Goal: Information Seeking & Learning: Get advice/opinions

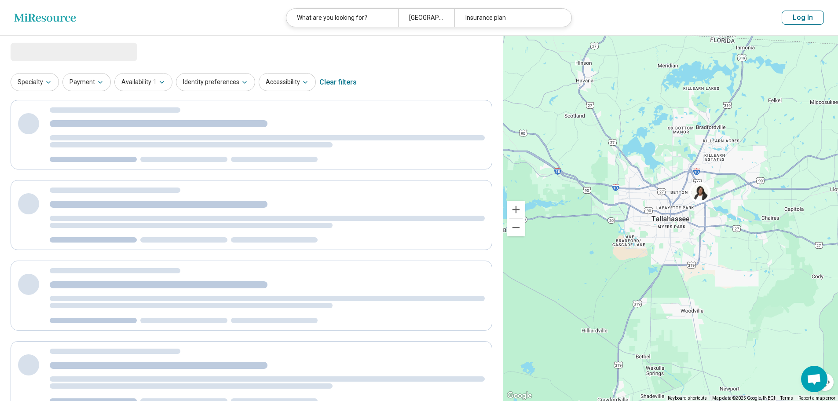
select select "********"
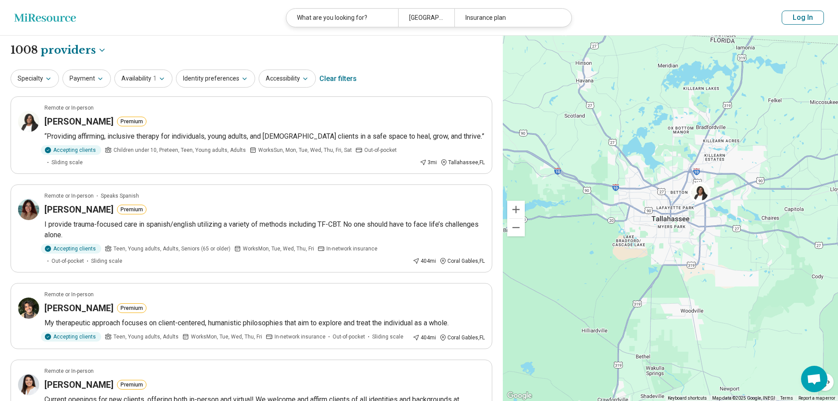
click at [801, 18] on button "Log In" at bounding box center [803, 18] width 42 height 14
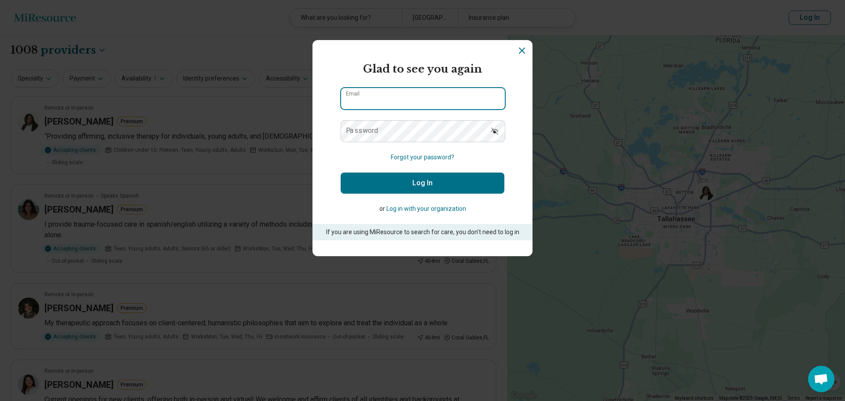
click at [457, 105] on input "Email" at bounding box center [423, 98] width 164 height 21
type input "**********"
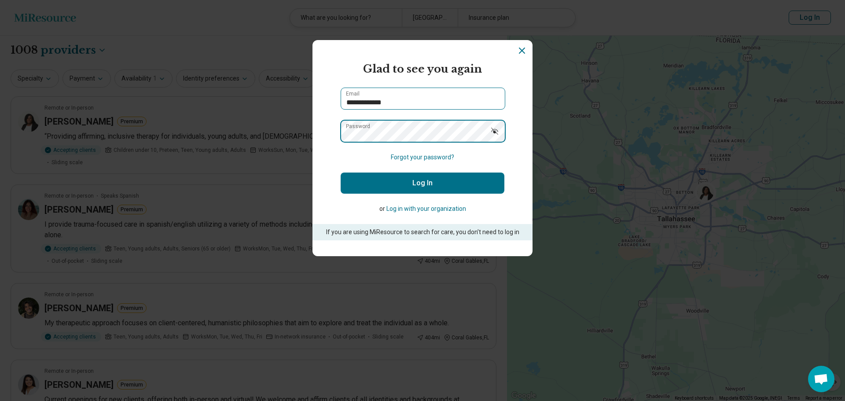
click at [340, 172] on button "Log In" at bounding box center [422, 182] width 164 height 21
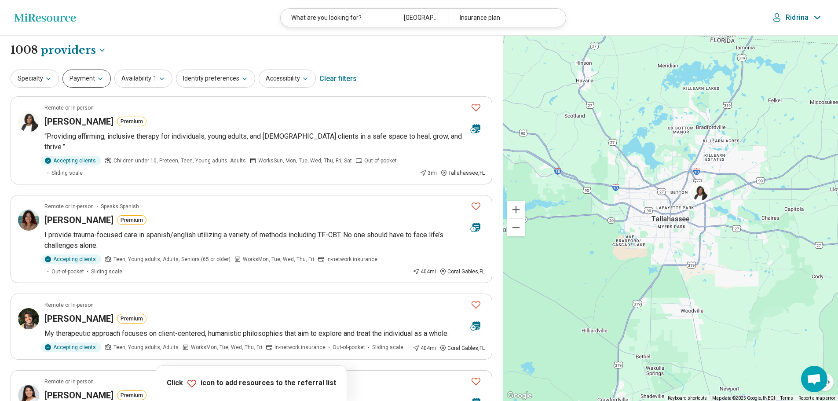
click at [73, 78] on button "Payment" at bounding box center [86, 78] width 48 height 18
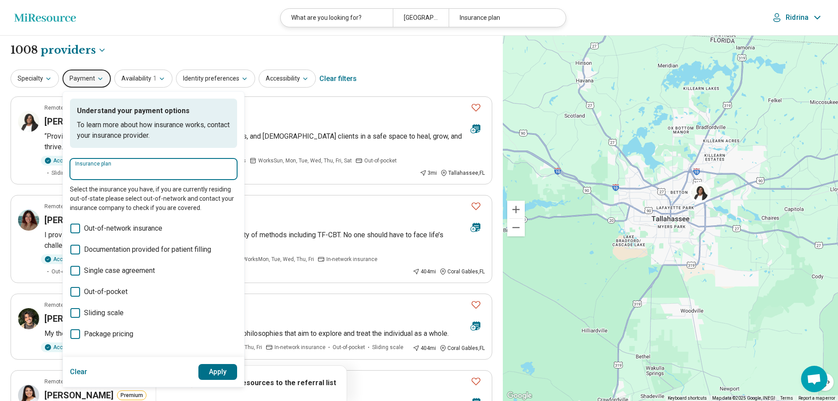
click at [114, 177] on input "Insurance plan" at bounding box center [153, 172] width 157 height 11
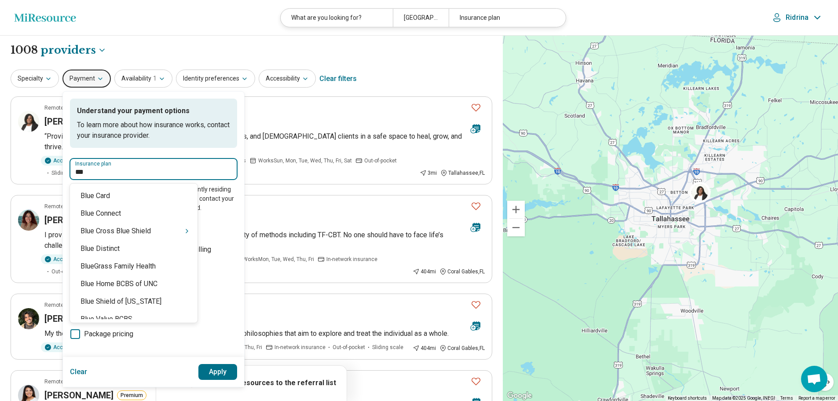
type input "****"
click at [137, 225] on div "Blue Cross Blue Shield" at bounding box center [134, 231] width 128 height 18
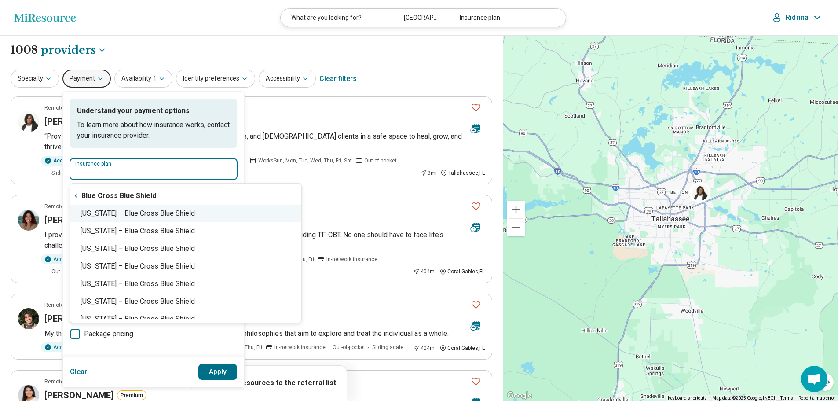
click at [180, 207] on div "Florida – Blue Cross Blue Shield" at bounding box center [185, 214] width 231 height 18
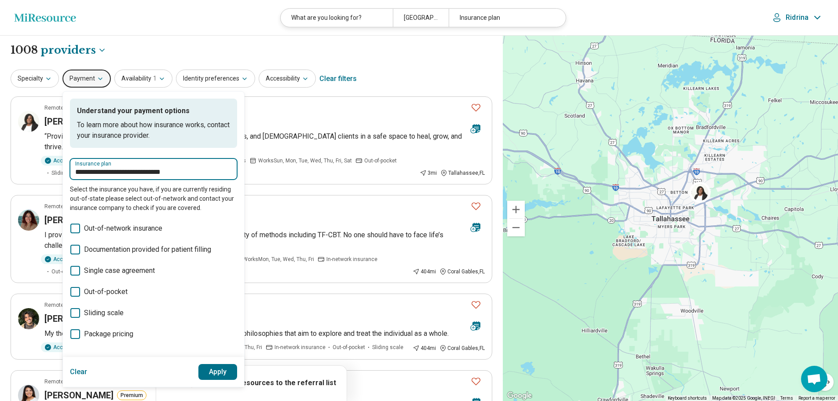
type input "**********"
click at [218, 378] on button "Apply" at bounding box center [217, 372] width 39 height 16
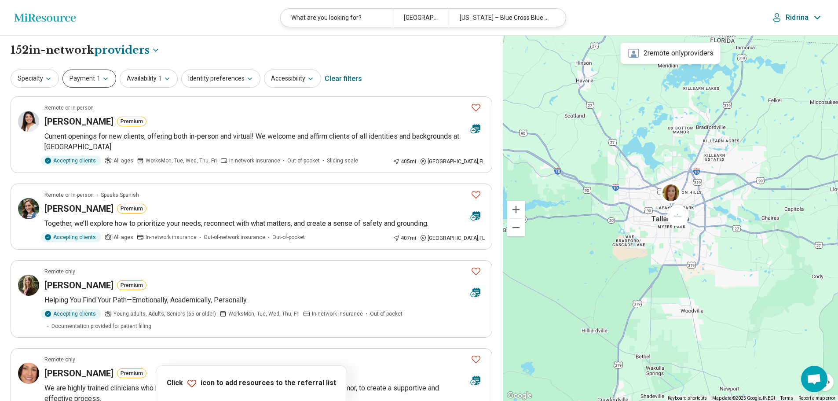
click at [91, 81] on button "Payment 1" at bounding box center [89, 78] width 54 height 18
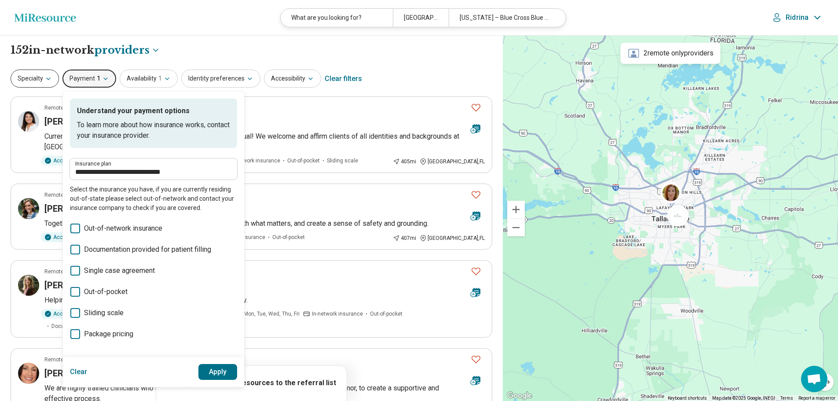
click at [34, 77] on button "Specialty" at bounding box center [35, 78] width 48 height 18
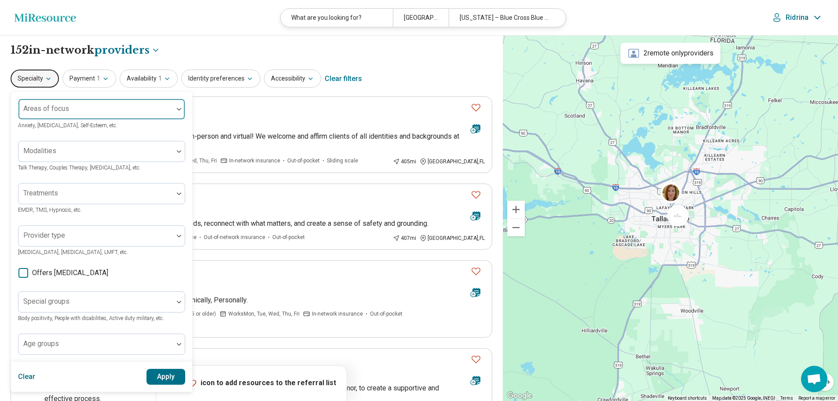
click at [60, 111] on div "Areas of focus" at bounding box center [101, 109] width 167 height 21
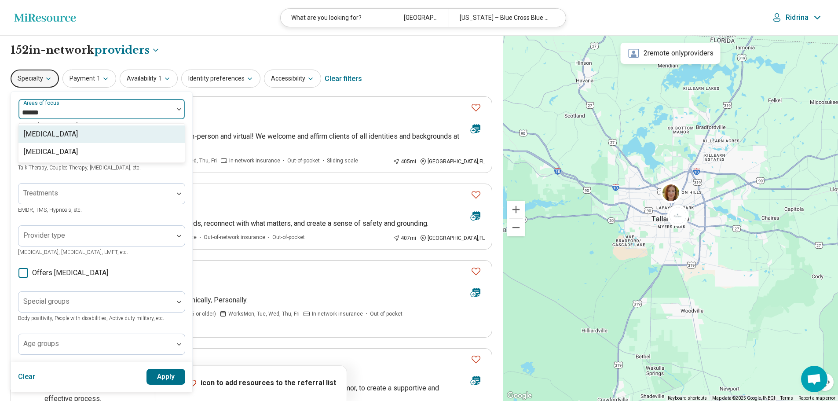
type input "*******"
click at [49, 133] on div "[MEDICAL_DATA]" at bounding box center [51, 134] width 54 height 11
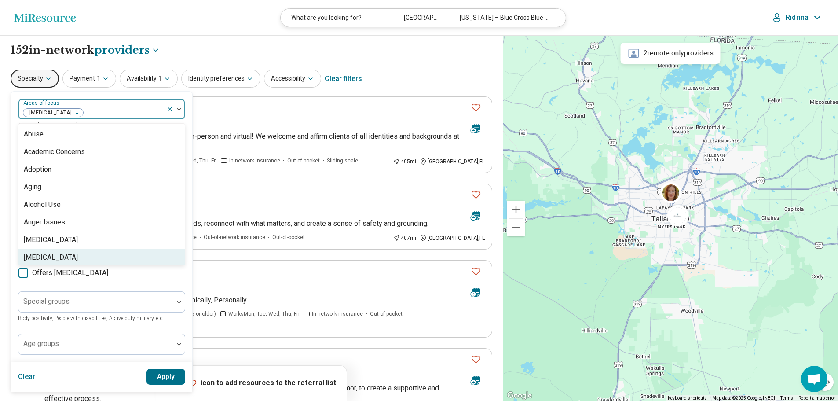
click at [165, 375] on button "Apply" at bounding box center [165, 377] width 39 height 16
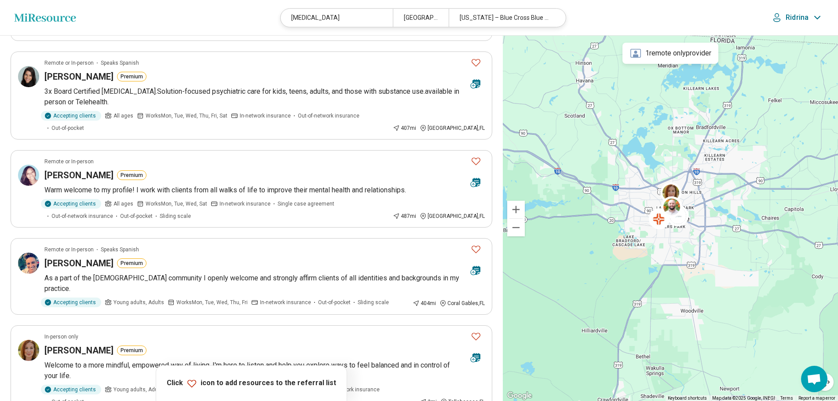
scroll to position [264, 0]
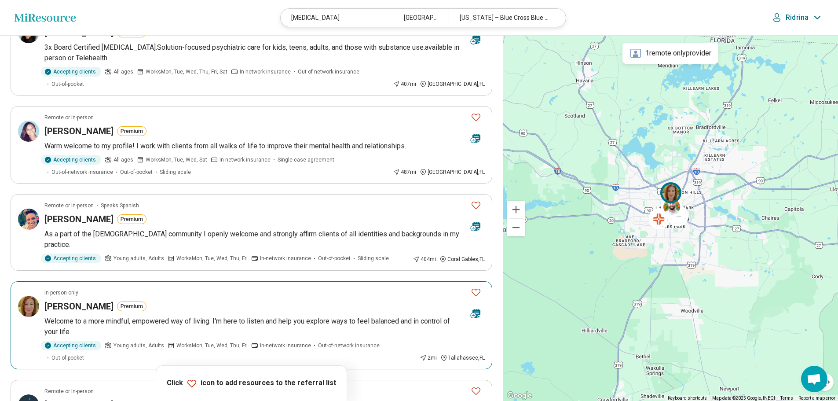
click at [471, 287] on icon "Favorite" at bounding box center [476, 292] width 11 height 11
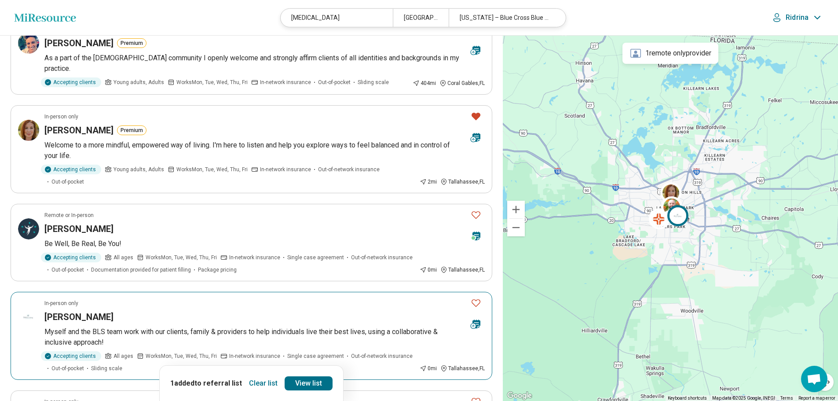
click at [474, 297] on icon "Favorite" at bounding box center [476, 302] width 11 height 11
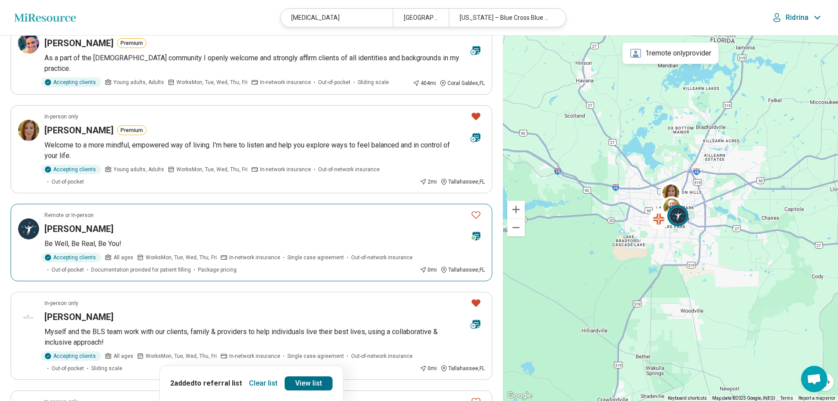
click at [476, 231] on icon at bounding box center [476, 235] width 8 height 9
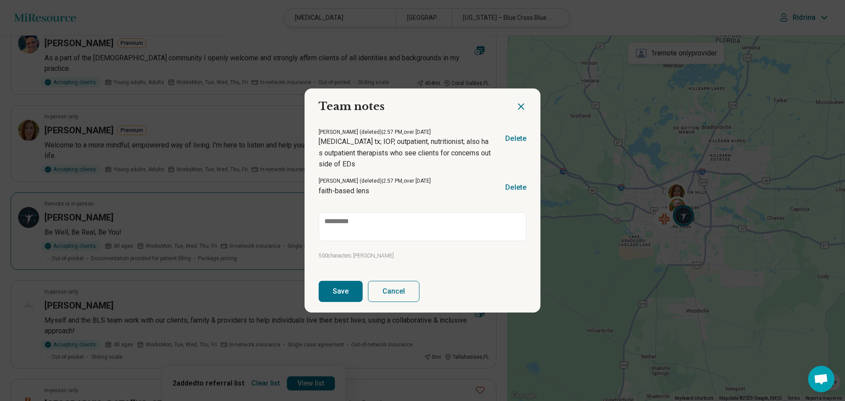
click at [516, 107] on icon "Close dialog" at bounding box center [521, 106] width 11 height 11
type textarea "*"
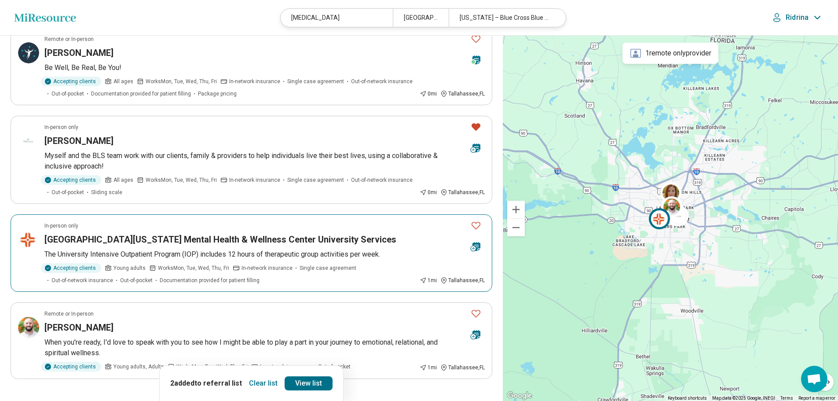
scroll to position [660, 0]
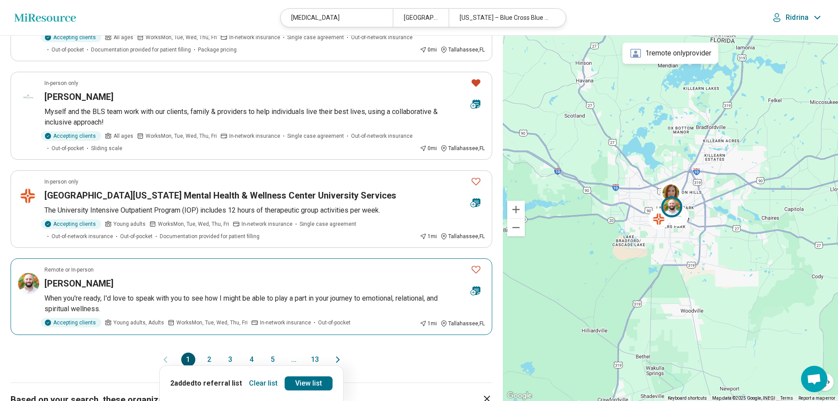
click at [472, 264] on icon "Favorite" at bounding box center [476, 269] width 11 height 11
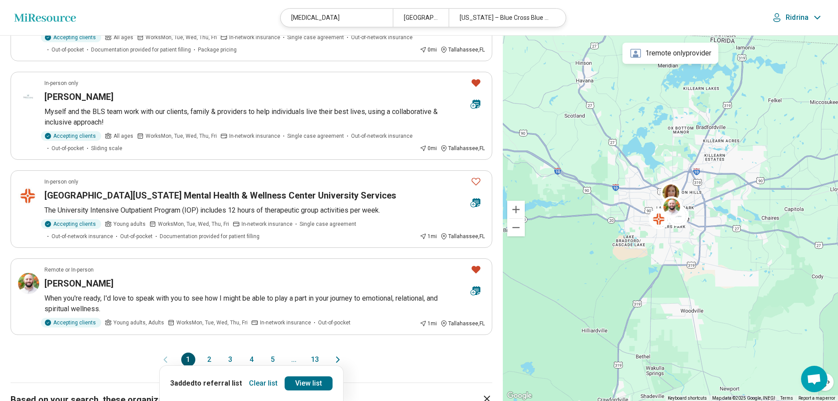
click at [209, 352] on button "2" at bounding box center [209, 359] width 14 height 14
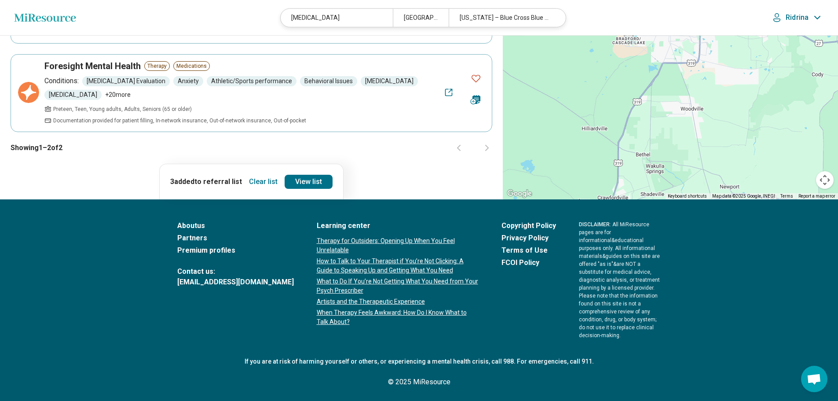
scroll to position [0, 0]
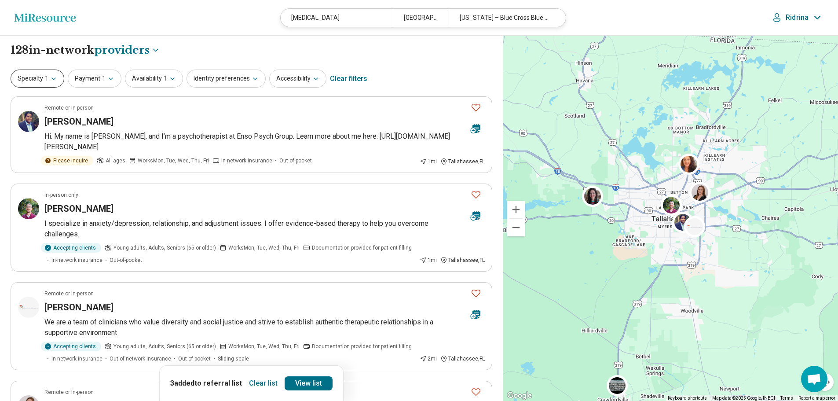
click at [27, 80] on button "Specialty 1" at bounding box center [38, 78] width 54 height 18
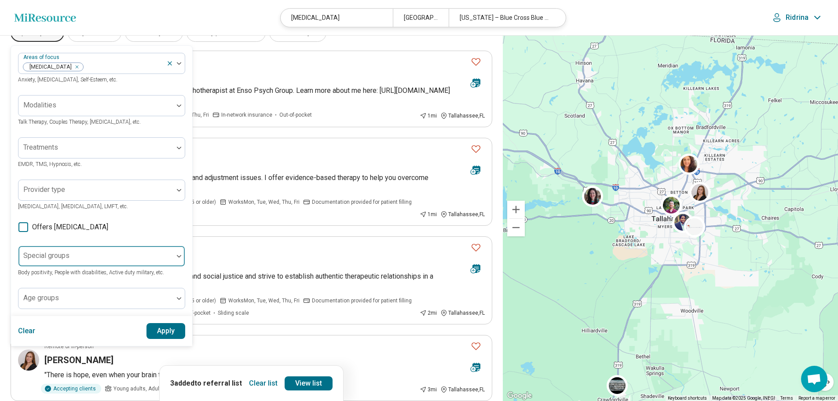
click at [119, 304] on div "Areas of focus Depression Anxiety, Depression, Self-Esteem, etc. Modalities Tal…" at bounding box center [101, 181] width 167 height 256
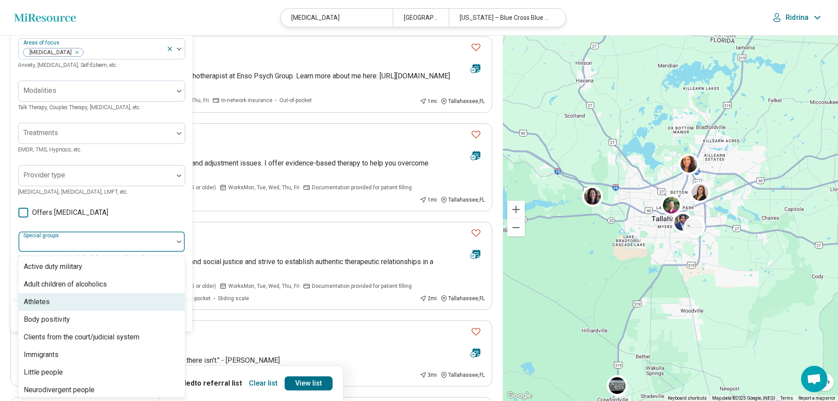
scroll to position [44, 0]
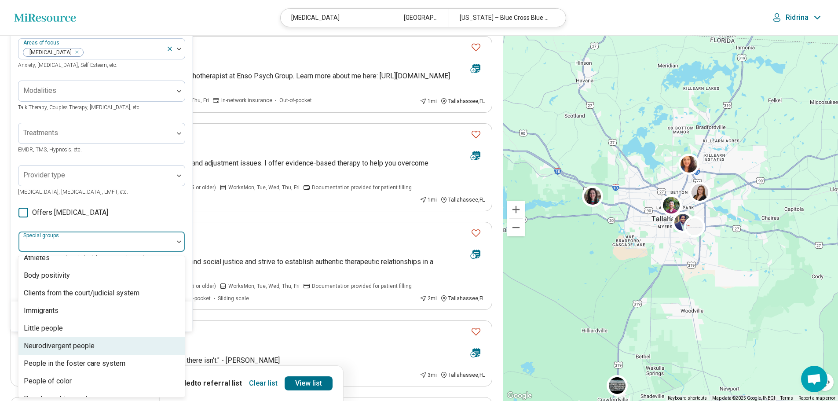
click at [91, 349] on div "Neurodivergent people" at bounding box center [59, 345] width 71 height 11
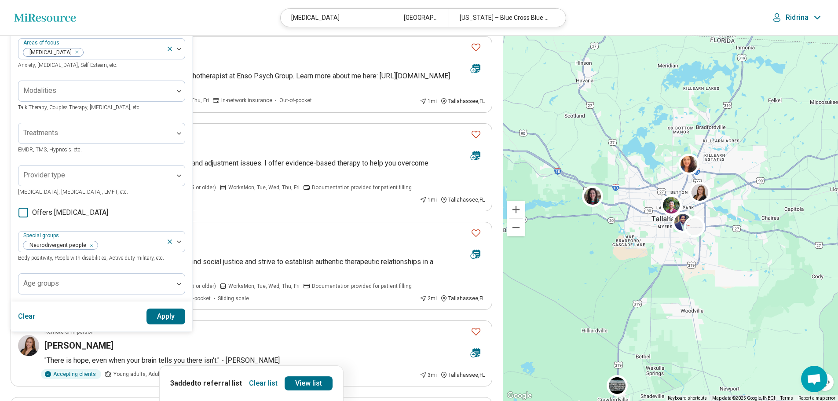
click at [168, 219] on div "Areas of focus Depression Anxiety, Depression, Self-Esteem, etc. Modalities Tal…" at bounding box center [101, 166] width 167 height 256
click at [165, 315] on button "Apply" at bounding box center [165, 316] width 39 height 16
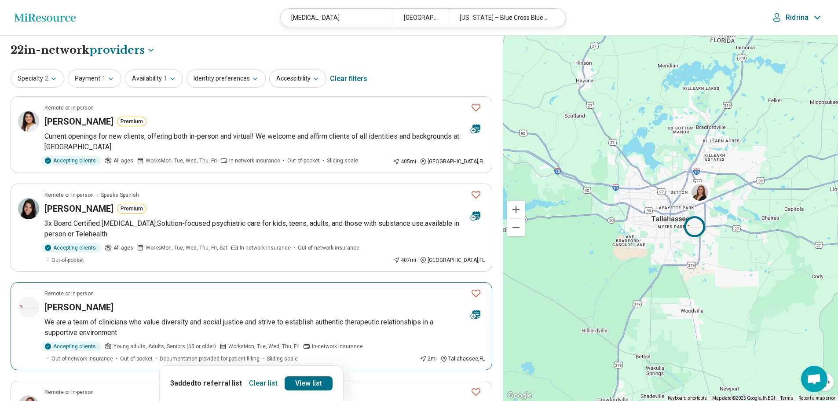
scroll to position [88, 0]
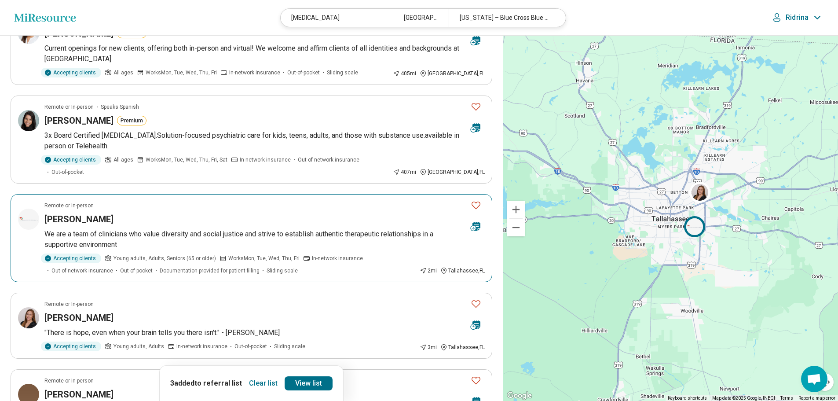
click at [476, 201] on icon "Favorite" at bounding box center [476, 204] width 9 height 7
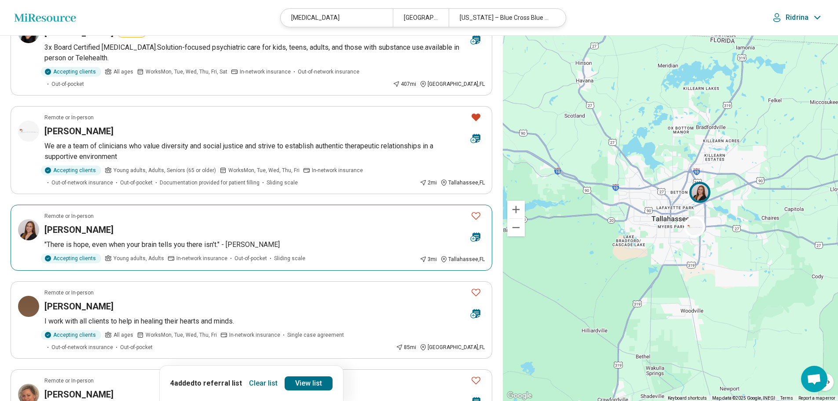
scroll to position [220, 0]
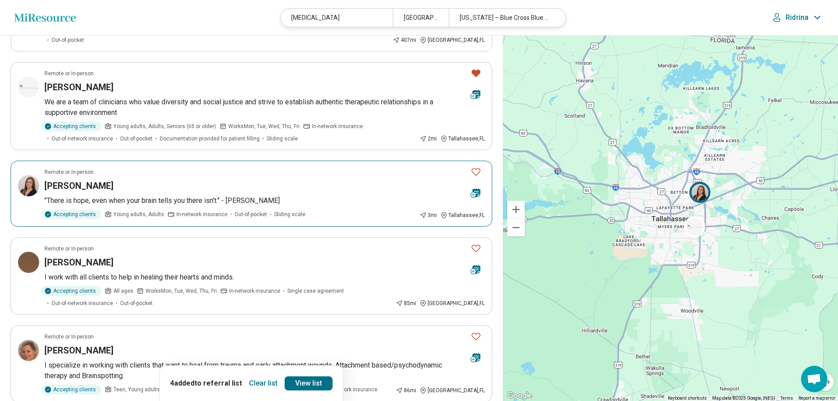
click at [475, 166] on icon "Favorite" at bounding box center [476, 171] width 11 height 11
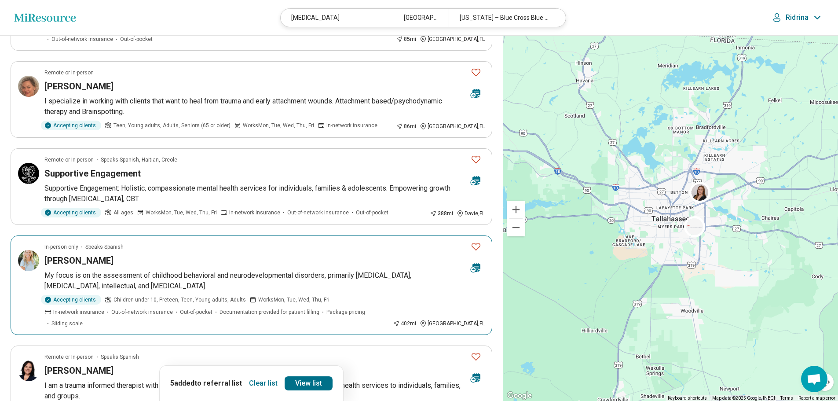
scroll to position [748, 0]
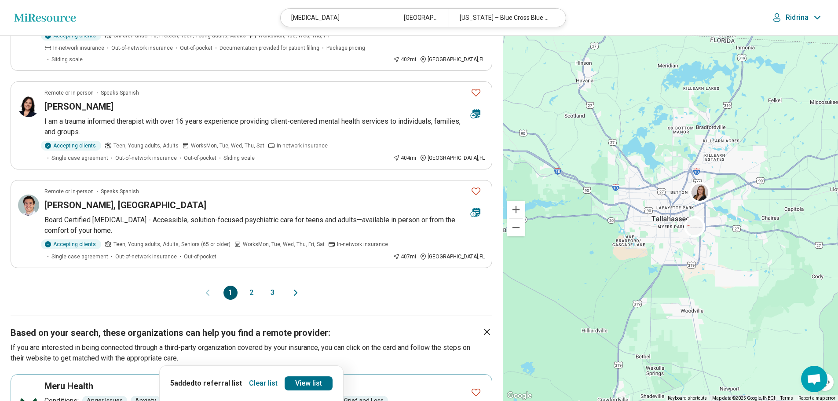
click at [250, 285] on button "2" at bounding box center [252, 292] width 14 height 14
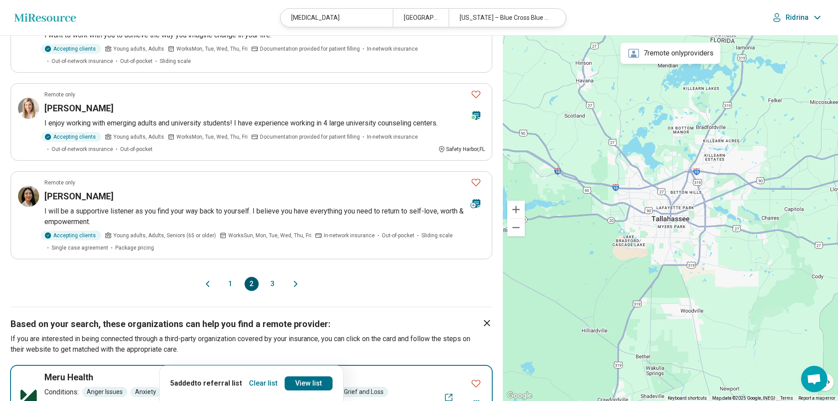
scroll to position [836, 0]
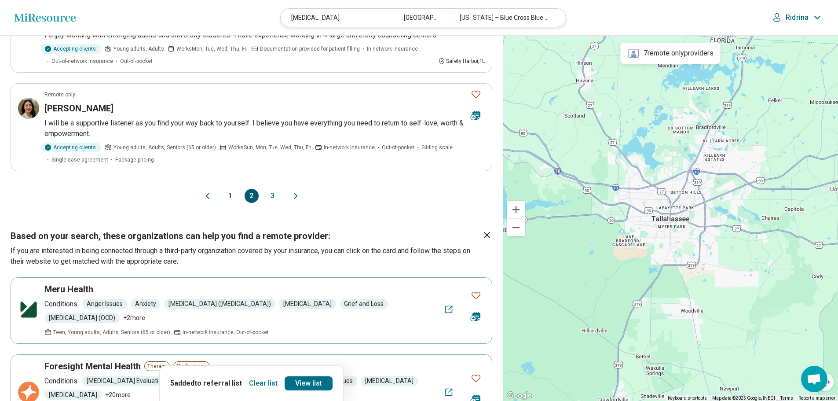
click at [273, 194] on button "3" at bounding box center [273, 196] width 14 height 14
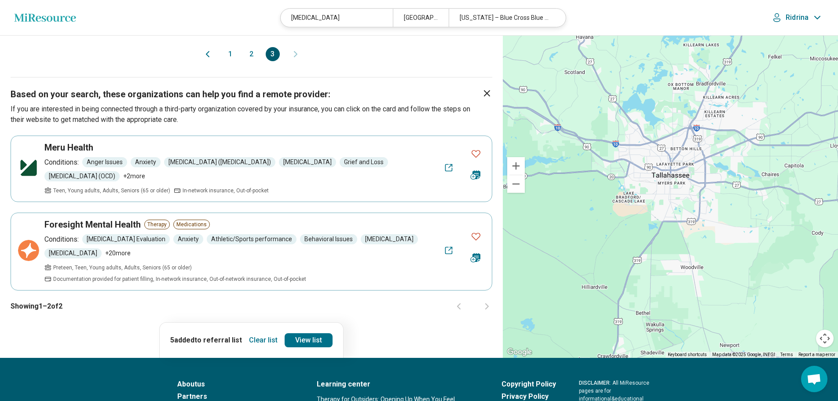
scroll to position [264, 0]
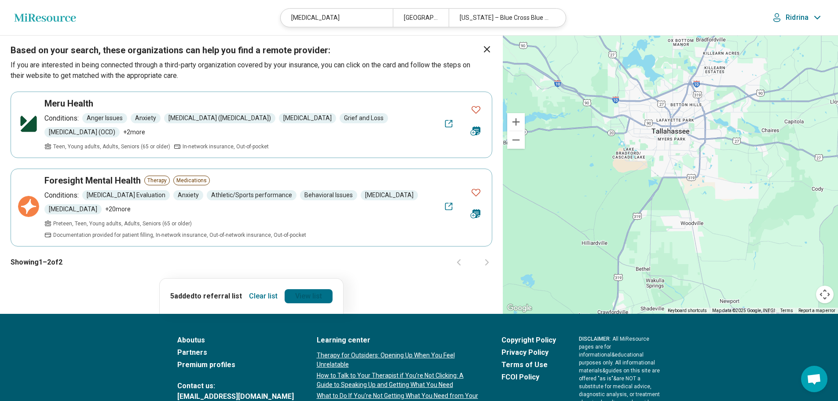
click at [302, 296] on link "View list" at bounding box center [309, 296] width 48 height 14
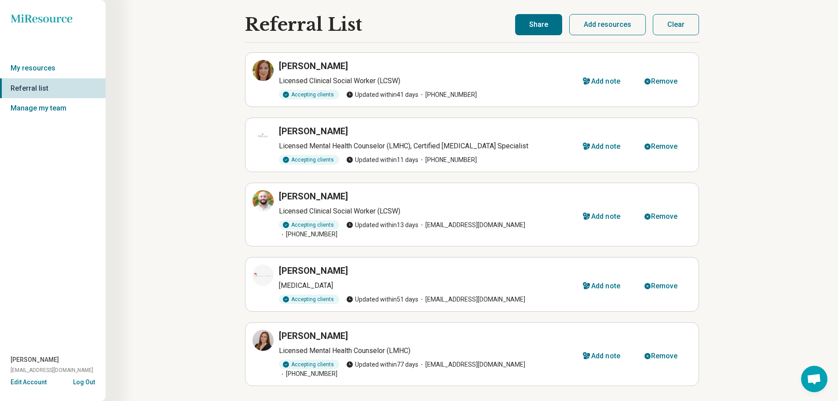
click at [540, 23] on button "Share" at bounding box center [538, 24] width 47 height 21
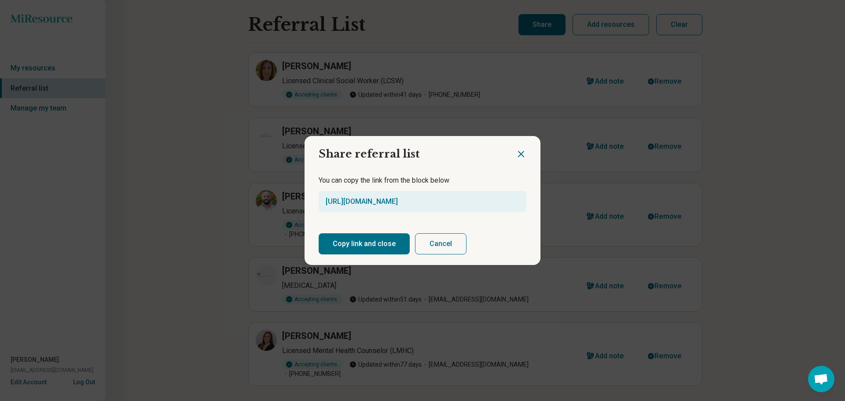
click at [337, 242] on button "Copy link and close" at bounding box center [363, 243] width 91 height 21
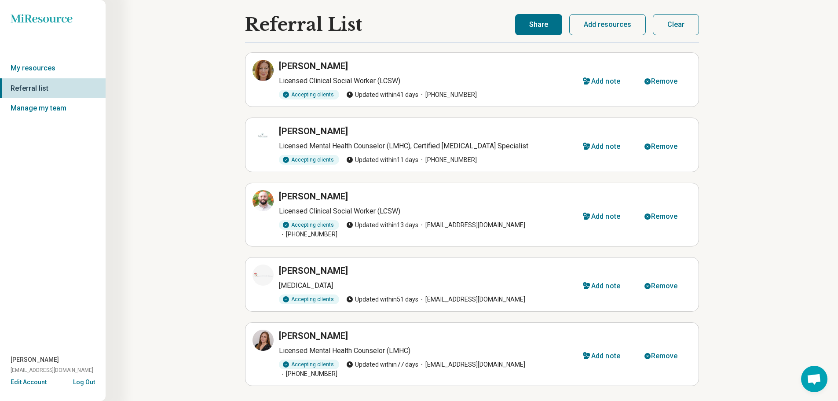
click at [674, 22] on button "Clear" at bounding box center [676, 24] width 46 height 21
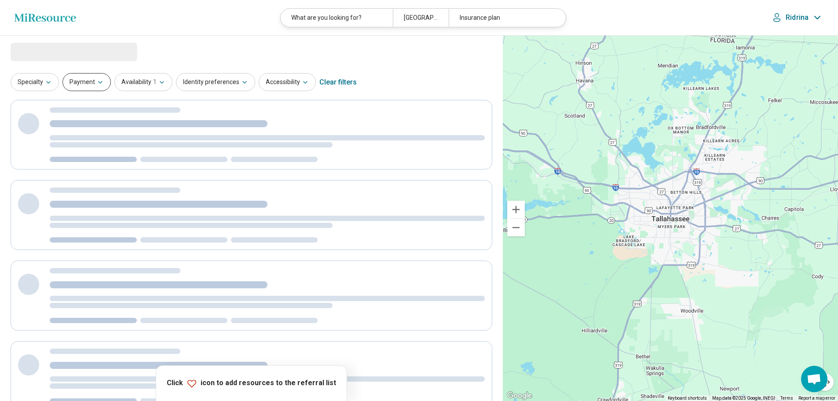
click at [81, 83] on button "Payment" at bounding box center [86, 82] width 48 height 18
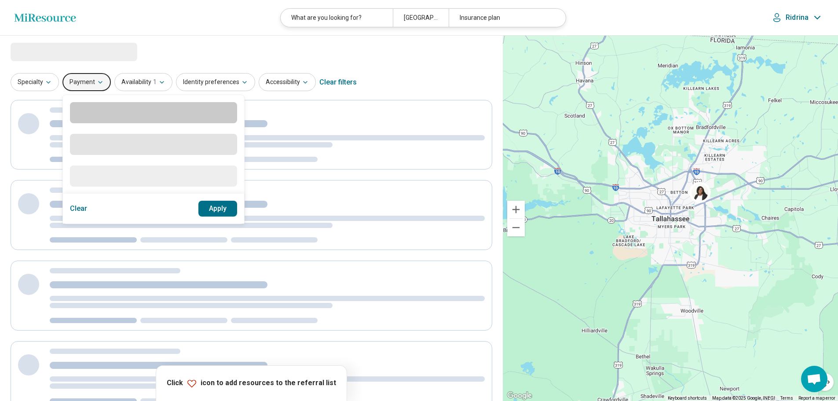
select select "********"
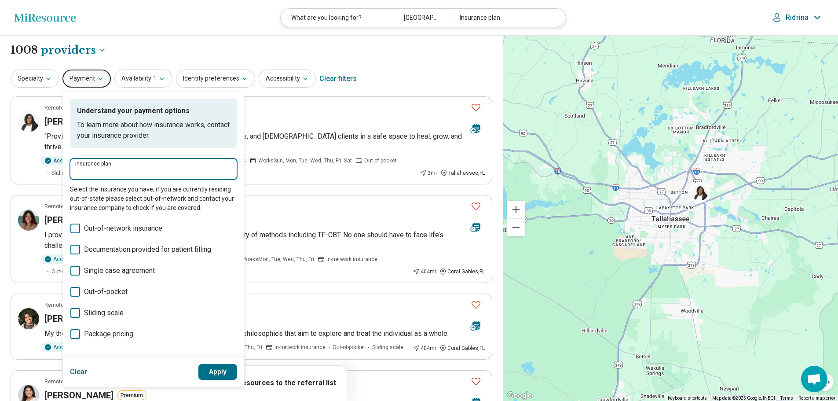
click at [113, 167] on input "Insurance plan" at bounding box center [153, 172] width 157 height 11
type input "*****"
click at [88, 198] on div "Cigna" at bounding box center [99, 196] width 58 height 18
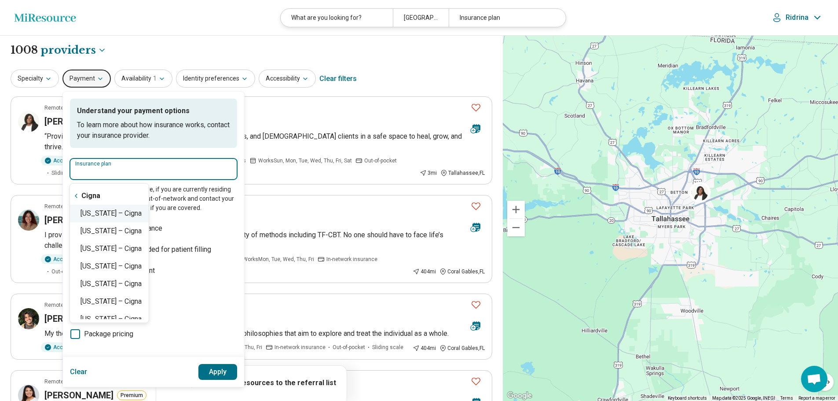
click at [96, 215] on div "[US_STATE] – Cigna" at bounding box center [109, 214] width 79 height 18
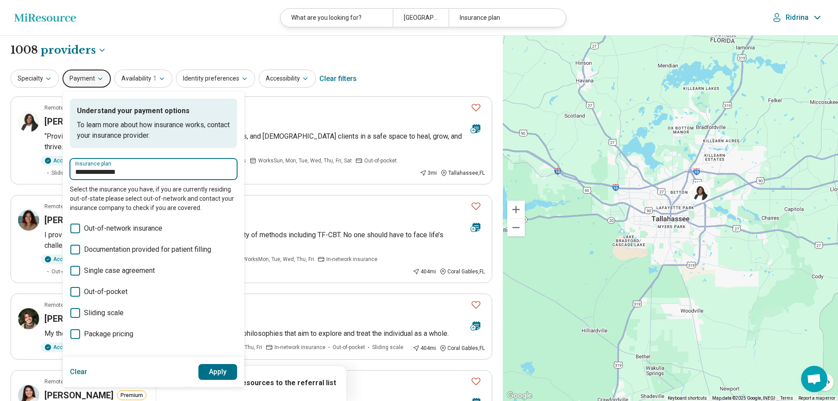
type input "**********"
click at [210, 368] on button "Apply" at bounding box center [217, 372] width 39 height 16
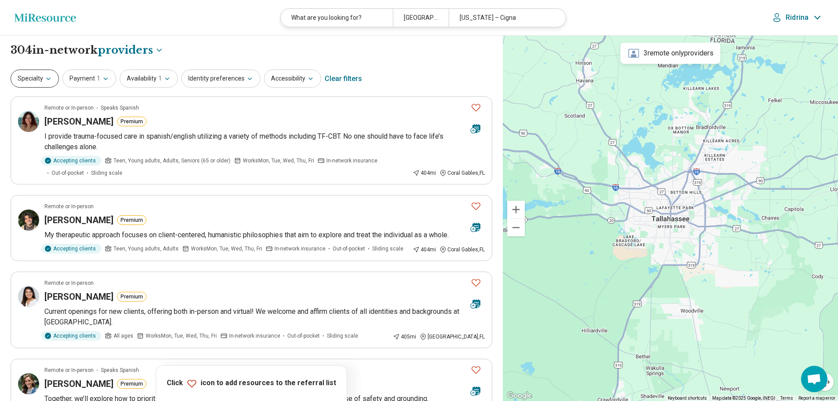
click at [34, 74] on button "Specialty" at bounding box center [35, 78] width 48 height 18
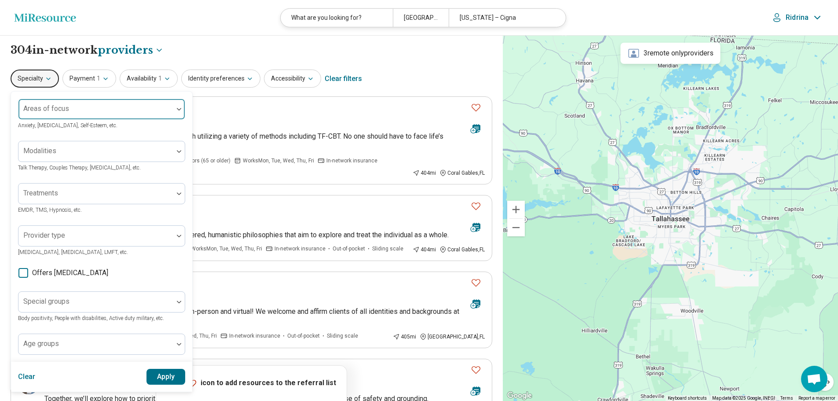
click at [42, 113] on div at bounding box center [96, 112] width 148 height 12
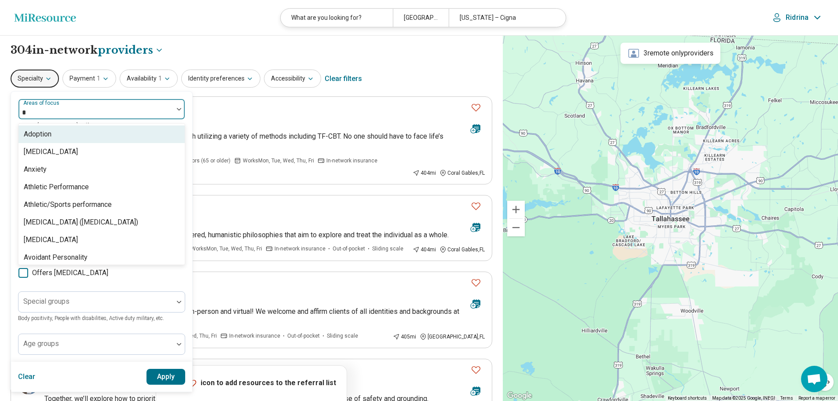
type input "**"
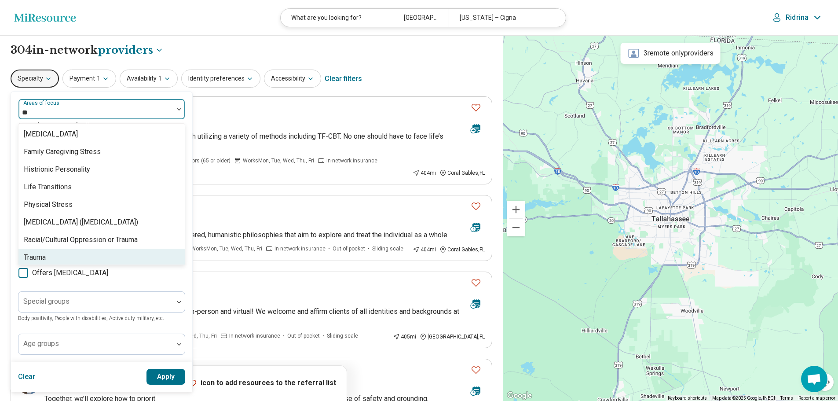
click at [65, 255] on div "Trauma" at bounding box center [101, 258] width 166 height 18
click at [160, 377] on button "Apply" at bounding box center [165, 377] width 39 height 16
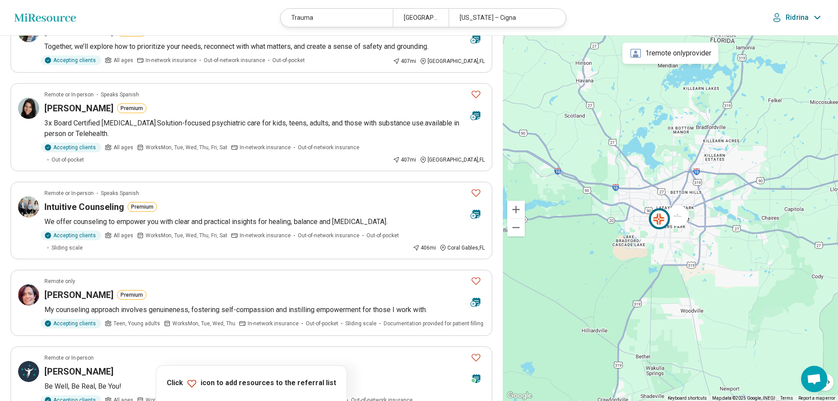
scroll to position [660, 0]
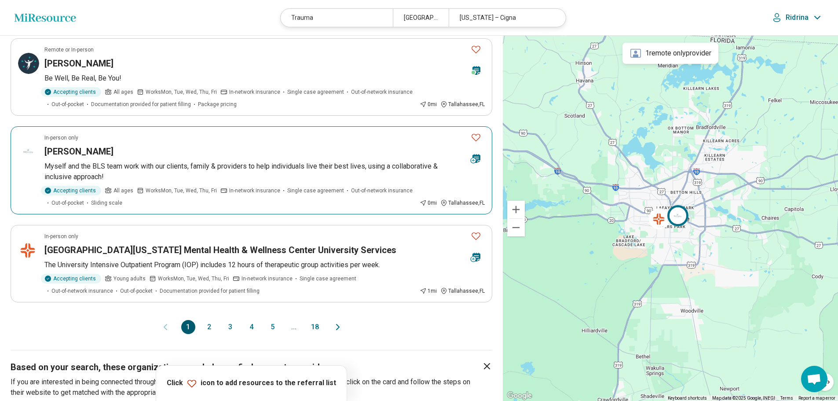
click at [476, 134] on icon "Favorite" at bounding box center [476, 137] width 9 height 7
click at [209, 320] on button "2" at bounding box center [209, 327] width 14 height 14
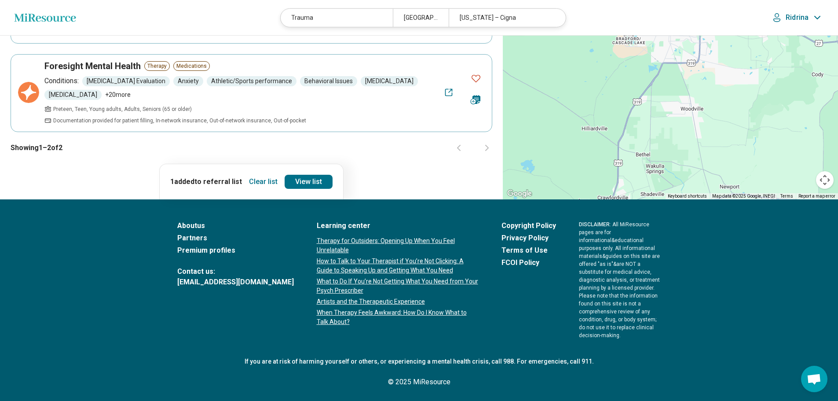
scroll to position [0, 0]
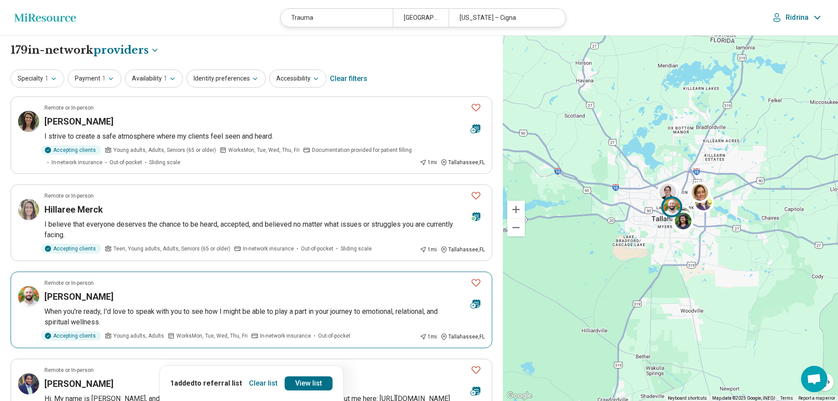
click at [475, 283] on icon "Favorite" at bounding box center [476, 282] width 11 height 11
click at [475, 199] on icon "Favorite" at bounding box center [476, 195] width 11 height 11
click at [477, 107] on icon "Favorite" at bounding box center [476, 107] width 11 height 11
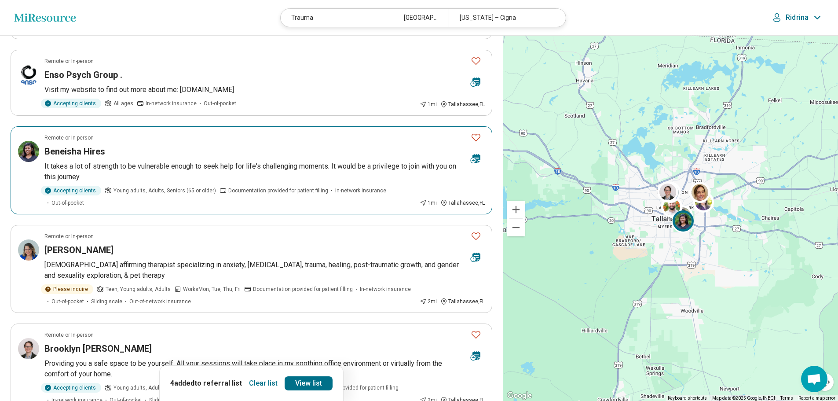
scroll to position [484, 0]
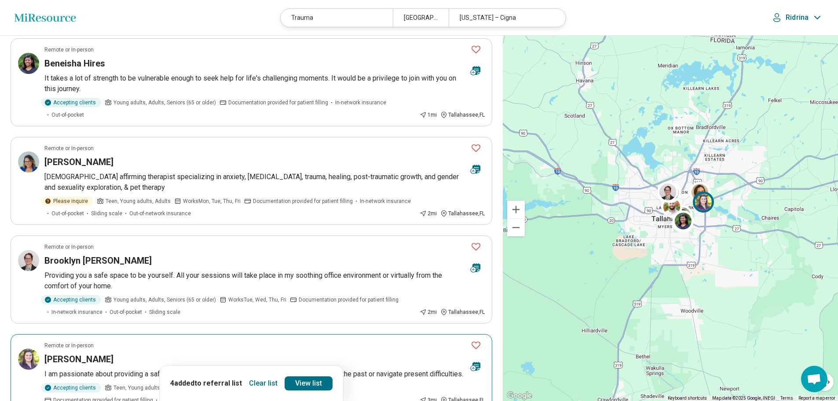
click at [479, 341] on icon "Favorite" at bounding box center [476, 344] width 9 height 7
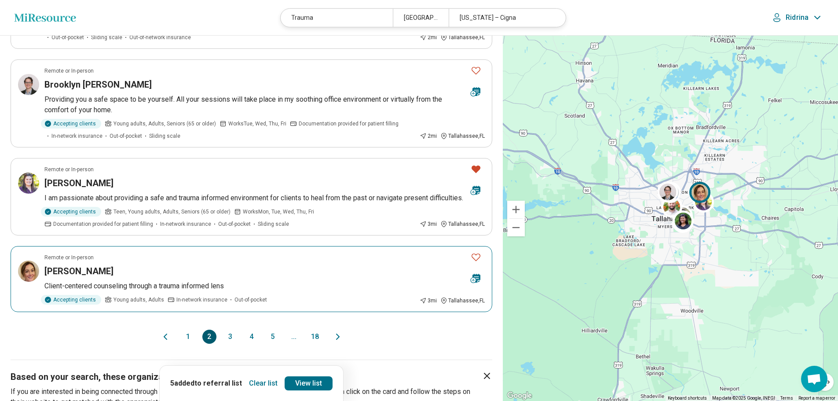
scroll to position [748, 0]
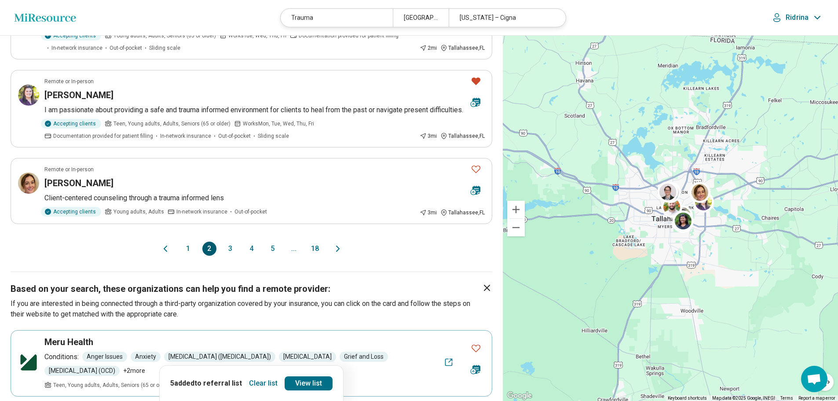
click at [231, 241] on button "3" at bounding box center [230, 248] width 14 height 14
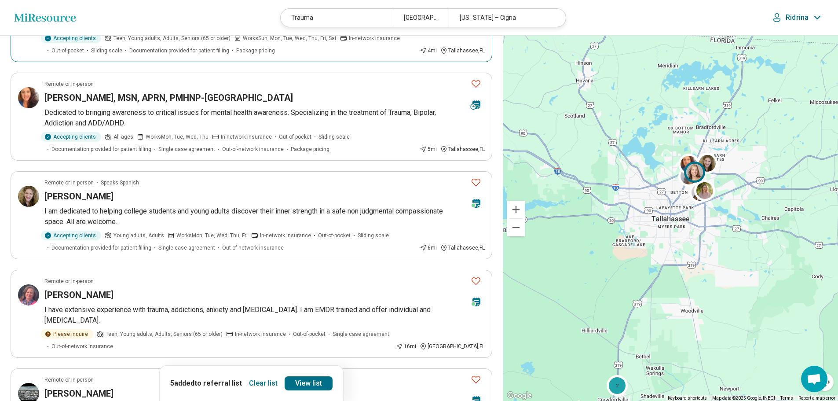
scroll to position [396, 0]
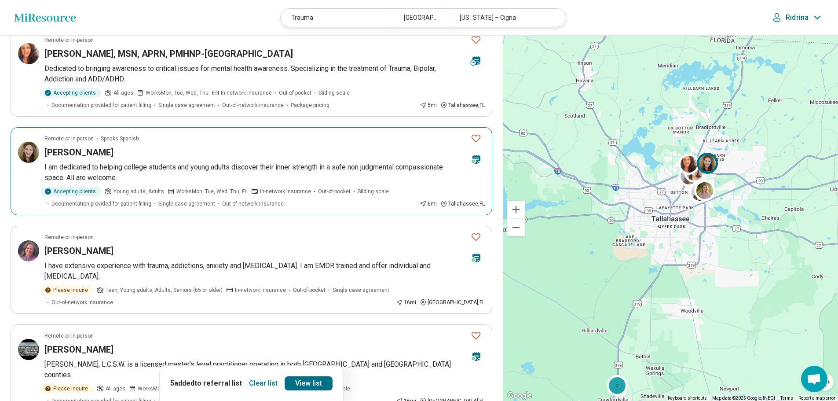
click at [470, 137] on button "Favorite" at bounding box center [476, 138] width 18 height 18
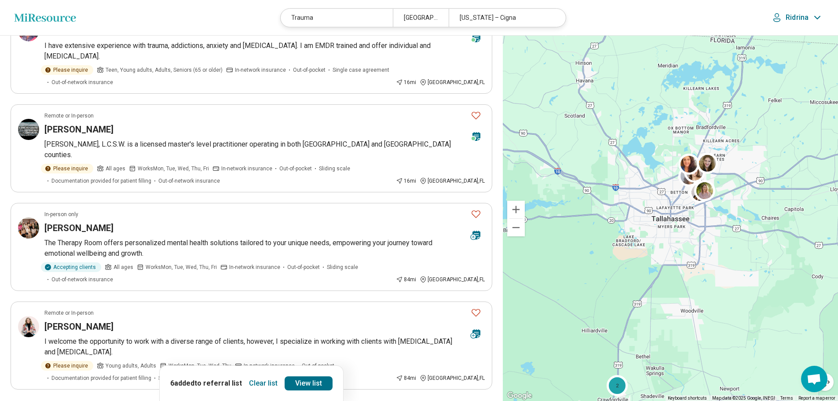
scroll to position [836, 0]
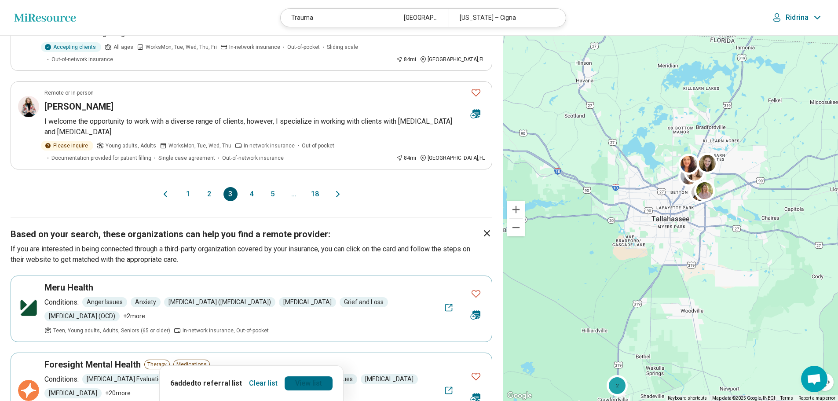
click at [310, 384] on link "View list" at bounding box center [309, 383] width 48 height 14
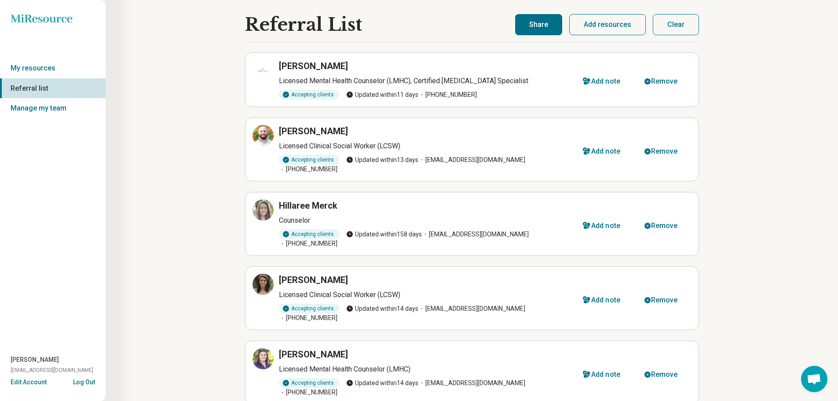
click at [529, 24] on button "Share" at bounding box center [538, 24] width 47 height 21
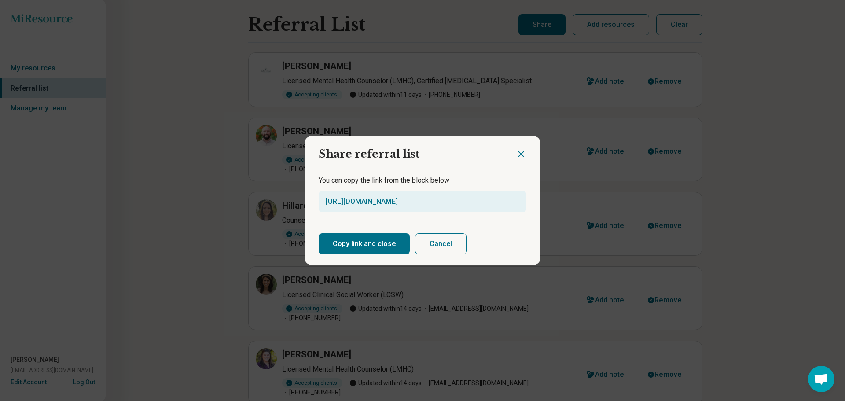
click at [346, 249] on button "Copy link and close" at bounding box center [363, 243] width 91 height 21
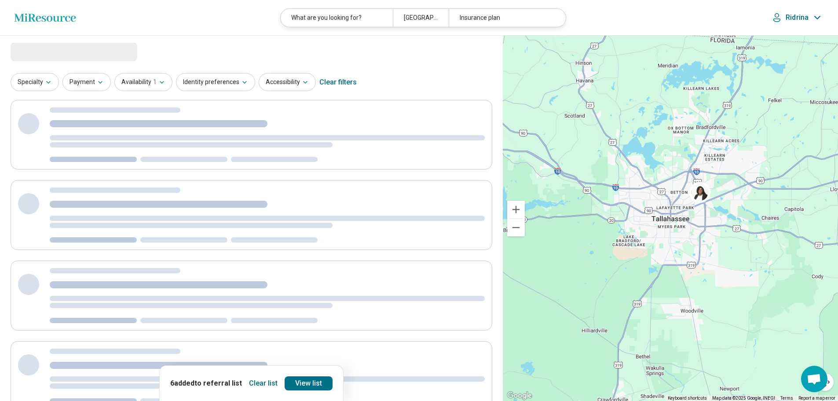
select select "********"
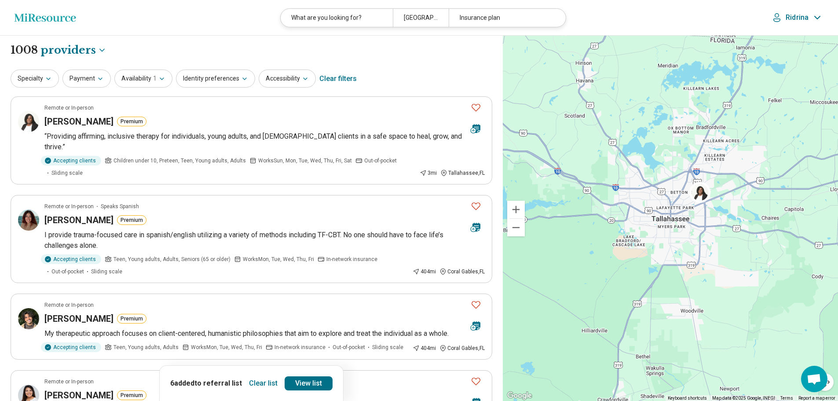
drag, startPoint x: 262, startPoint y: 382, endPoint x: 256, endPoint y: 374, distance: 10.0
click at [261, 382] on button "Clear list" at bounding box center [263, 383] width 36 height 14
click at [84, 72] on button "Payment" at bounding box center [86, 78] width 48 height 18
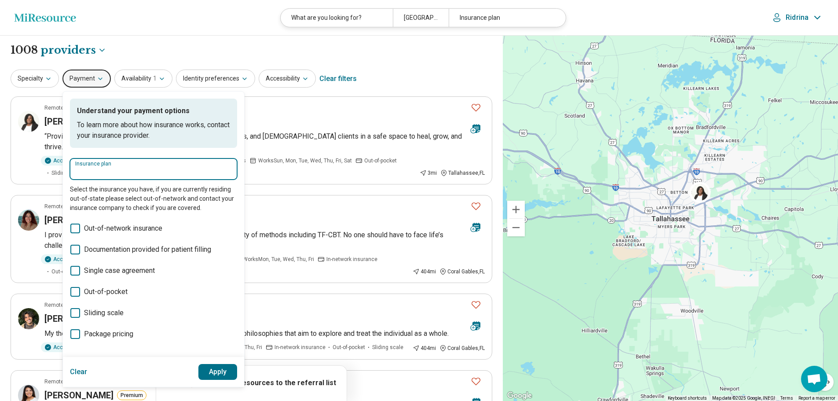
click at [129, 173] on input "Insurance plan" at bounding box center [153, 172] width 157 height 11
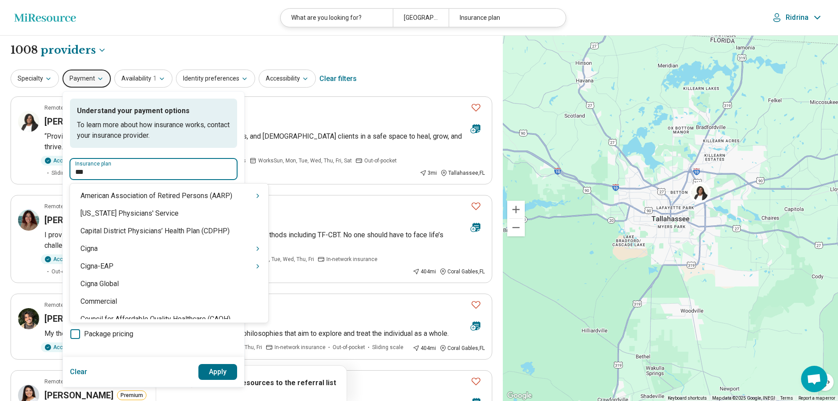
type input "****"
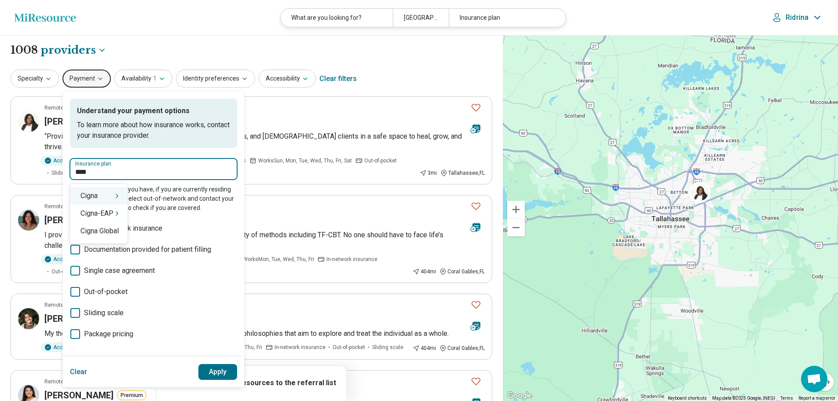
click at [94, 200] on div "Cigna" at bounding box center [99, 196] width 58 height 18
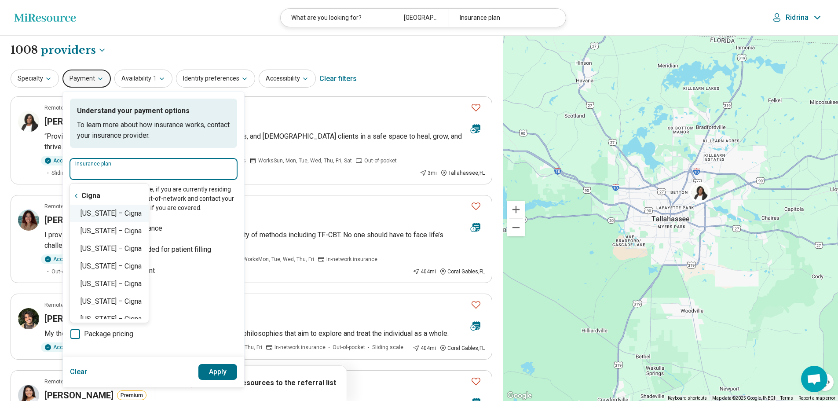
click at [97, 215] on div "[US_STATE] – Cigna" at bounding box center [109, 214] width 79 height 18
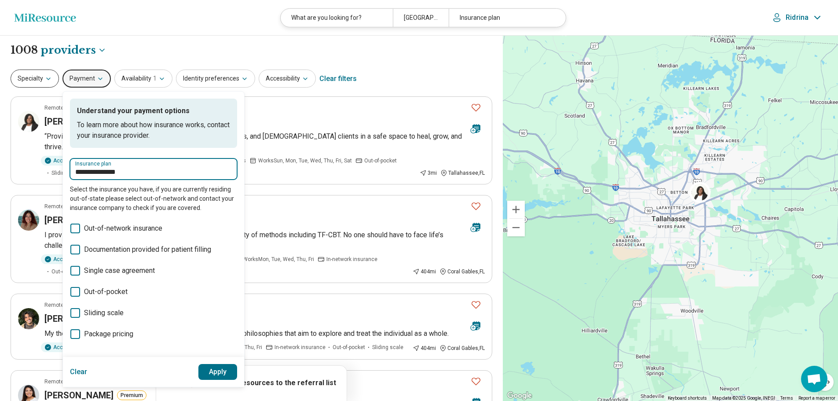
type input "**********"
click at [31, 79] on button "Specialty" at bounding box center [35, 78] width 48 height 18
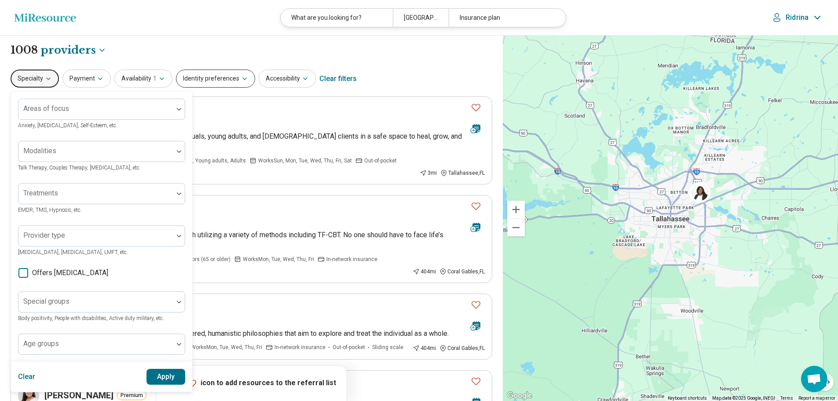
click at [201, 78] on button "Identity preferences" at bounding box center [215, 78] width 79 height 18
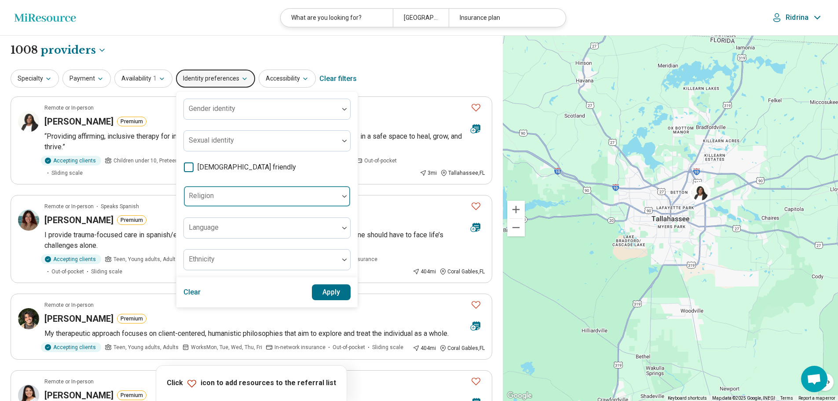
click at [220, 202] on div at bounding box center [261, 200] width 148 height 12
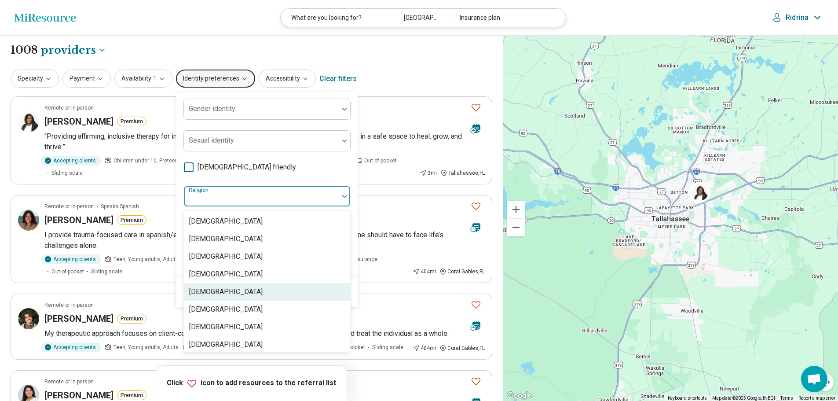
click at [231, 286] on div "Christianity" at bounding box center [267, 292] width 166 height 18
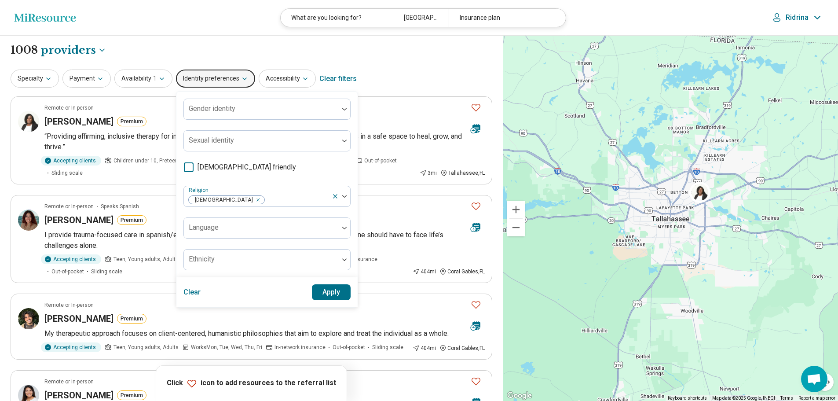
click at [310, 173] on div "Gender identity Sexual identity LGBTQIA+ friendly Religion Christianity Languag…" at bounding box center [266, 185] width 167 height 172
click at [333, 293] on button "Apply" at bounding box center [331, 292] width 39 height 16
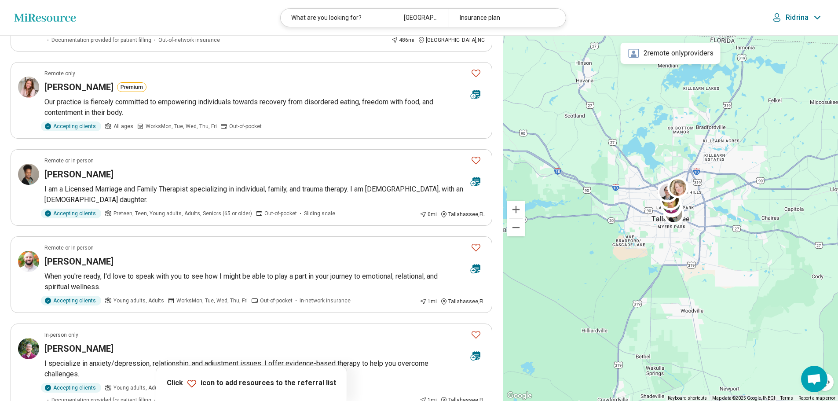
scroll to position [352, 0]
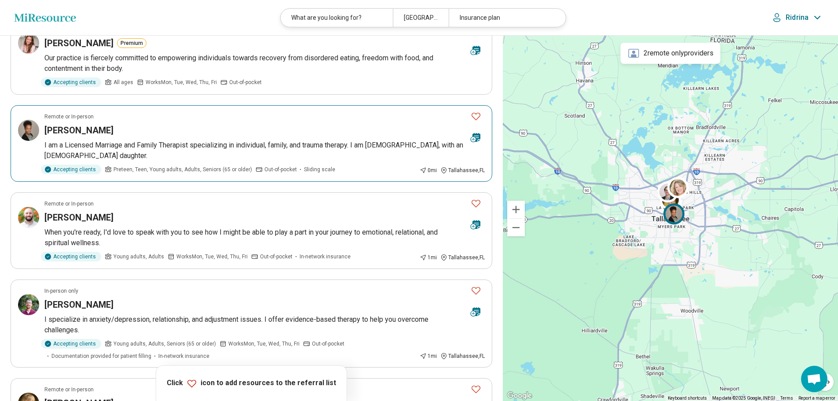
click at [475, 115] on icon "Favorite" at bounding box center [476, 116] width 11 height 11
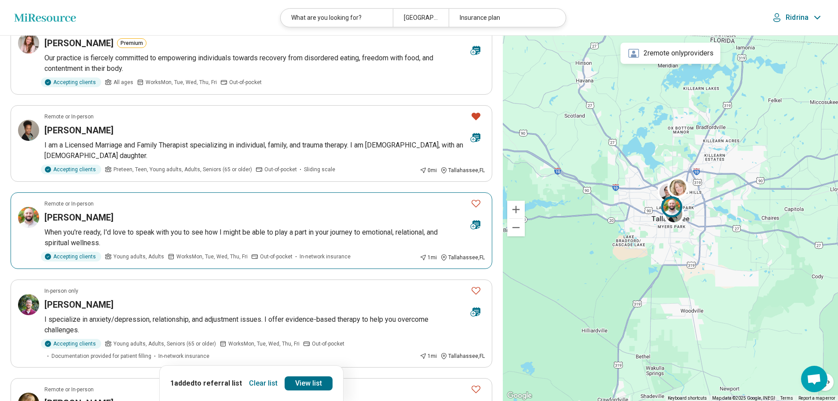
click at [472, 201] on icon "Favorite" at bounding box center [476, 203] width 11 height 11
click at [477, 291] on icon "Favorite" at bounding box center [476, 290] width 11 height 11
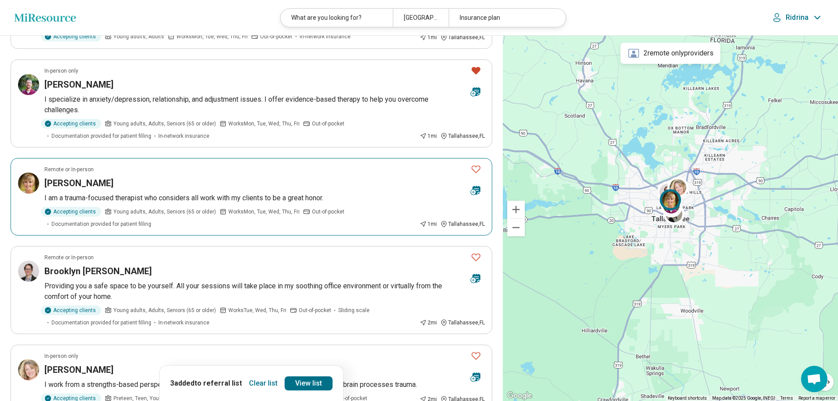
scroll to position [616, 0]
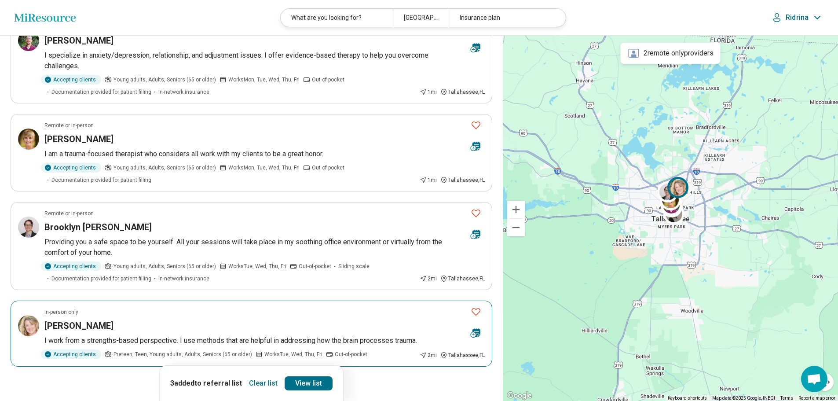
click at [474, 312] on icon "Favorite" at bounding box center [476, 311] width 11 height 11
click at [313, 378] on link "View list" at bounding box center [309, 383] width 48 height 14
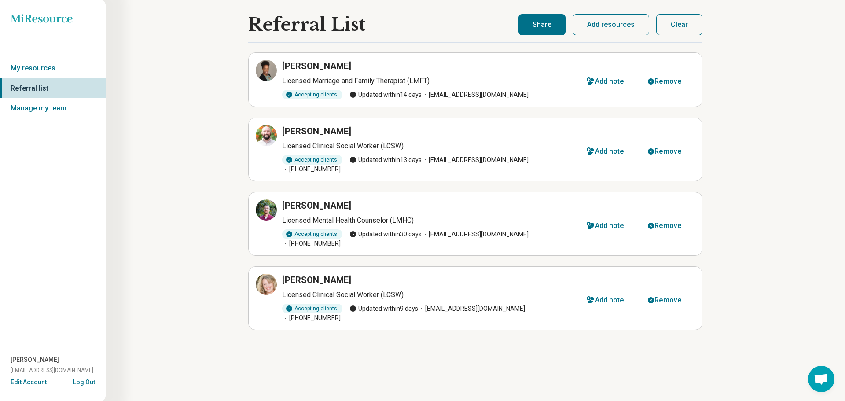
click at [559, 21] on button "Share" at bounding box center [541, 24] width 47 height 21
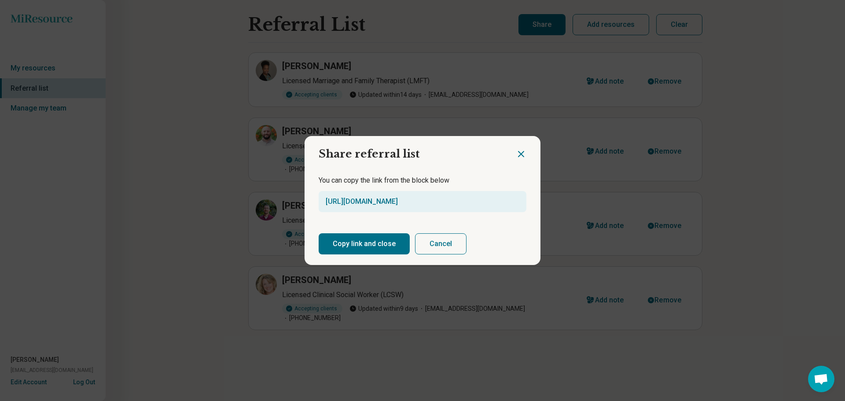
click at [369, 249] on button "Copy link and close" at bounding box center [363, 243] width 91 height 21
